Goal: Navigation & Orientation: Find specific page/section

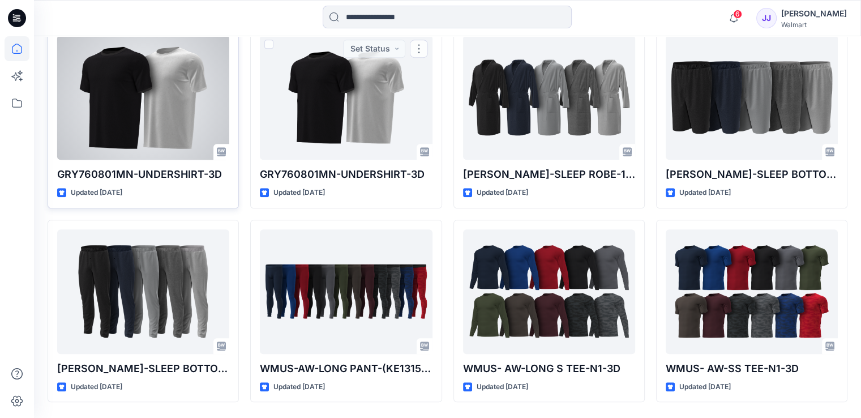
scroll to position [581, 0]
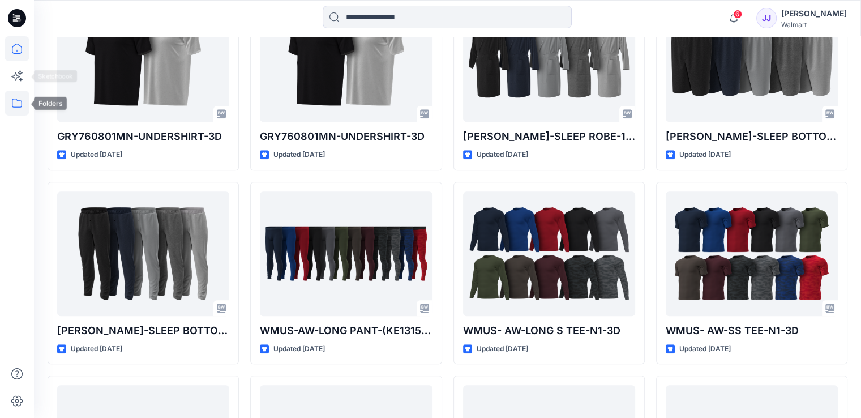
click at [14, 94] on icon at bounding box center [17, 103] width 25 height 25
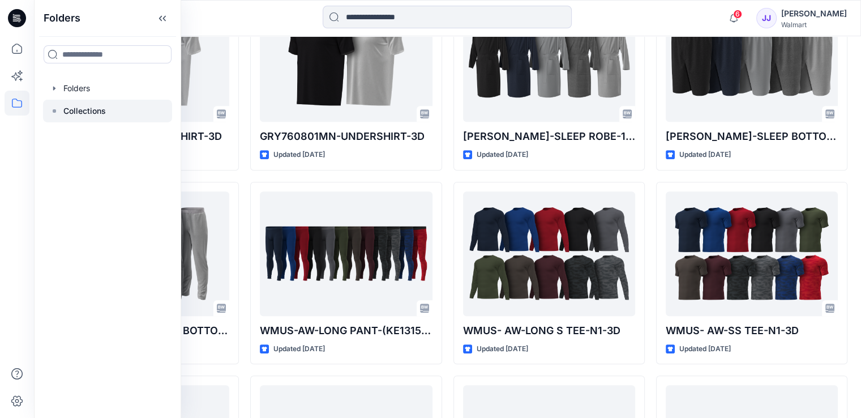
click at [95, 109] on p "Collections" at bounding box center [84, 111] width 42 height 14
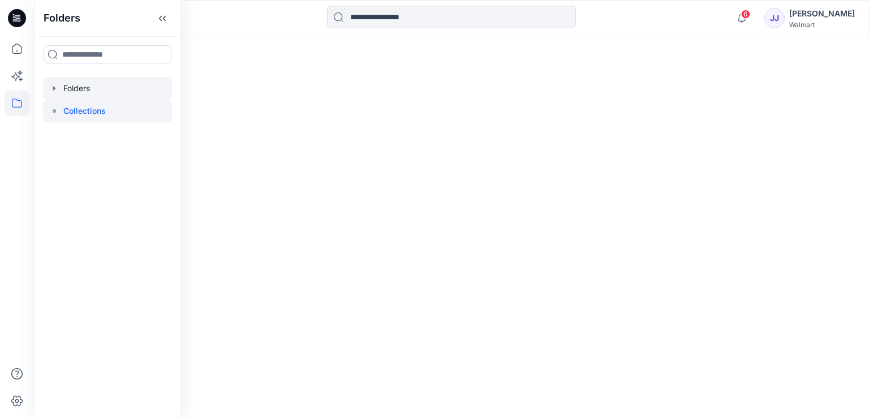
click at [101, 81] on div at bounding box center [107, 88] width 129 height 23
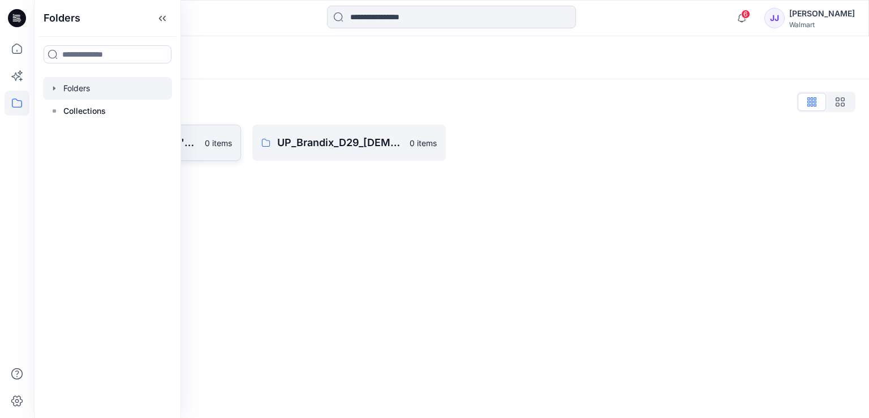
click at [200, 137] on link "UP_Brandix_D23_Men's Basics 0 items" at bounding box center [145, 142] width 194 height 36
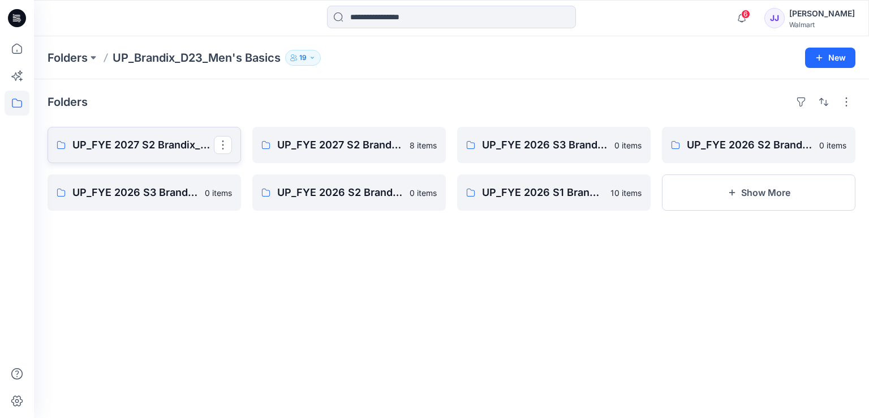
click at [195, 138] on p "UP_FYE 2027 S2 Brandix_D23_Men's Basics- [PERSON_NAME]" at bounding box center [142, 145] width 141 height 16
